Goal: Information Seeking & Learning: Learn about a topic

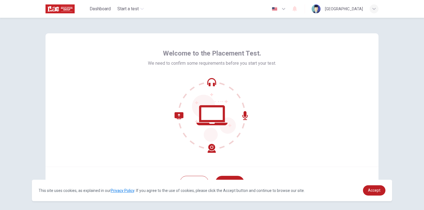
scroll to position [21, 0]
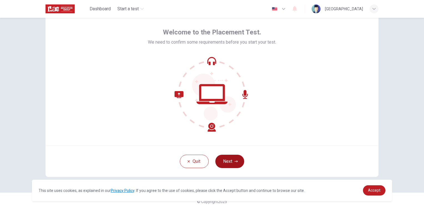
click at [229, 164] on button "Next" at bounding box center [230, 161] width 29 height 13
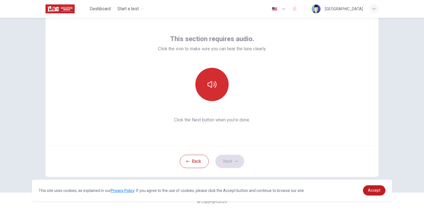
click at [211, 87] on icon "button" at bounding box center [212, 84] width 9 height 9
click at [214, 87] on icon "button" at bounding box center [212, 84] width 9 height 9
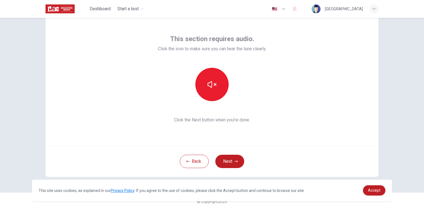
click at [256, 109] on div "This section requires audio. Click the icon to make sure you can hear the tune …" at bounding box center [212, 78] width 109 height 89
click at [232, 160] on button "Next" at bounding box center [230, 161] width 29 height 13
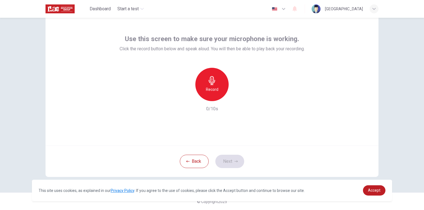
click at [213, 91] on h6 "Record" at bounding box center [212, 89] width 12 height 7
click at [246, 144] on div "Use this screen to make sure your microphone is working. Click the record butto…" at bounding box center [212, 78] width 333 height 133
click at [211, 90] on h6 "Stop" at bounding box center [212, 89] width 8 height 7
click at [230, 155] on button "Next" at bounding box center [230, 161] width 29 height 13
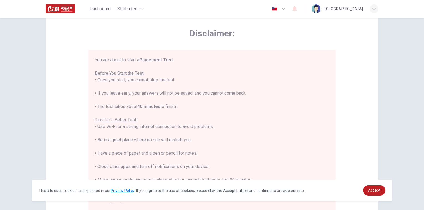
click at [229, 162] on div "You are about to start a Placement Test . Before You Start the Test: • Once you…" at bounding box center [212, 133] width 234 height 153
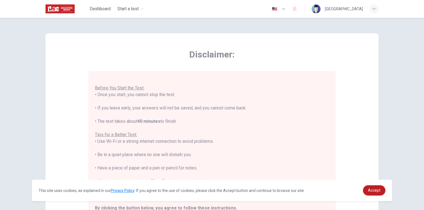
scroll to position [83, 0]
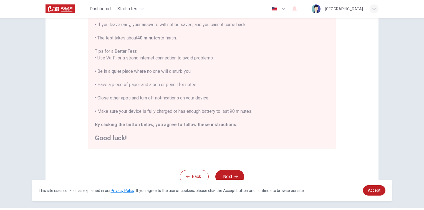
click at [268, 166] on div "Back Next" at bounding box center [212, 176] width 333 height 31
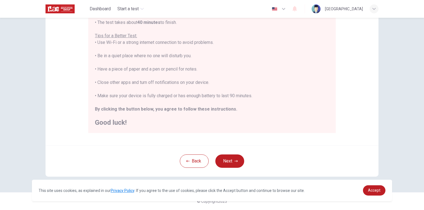
scroll to position [0, 0]
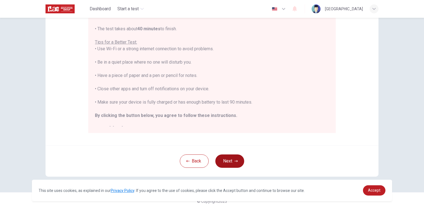
click at [226, 162] on button "Next" at bounding box center [230, 160] width 29 height 13
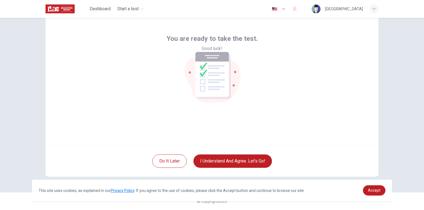
scroll to position [21, 0]
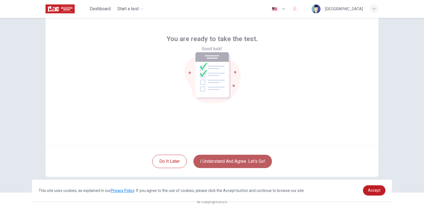
click at [252, 162] on button "I understand and agree. Let’s go!" at bounding box center [233, 161] width 79 height 13
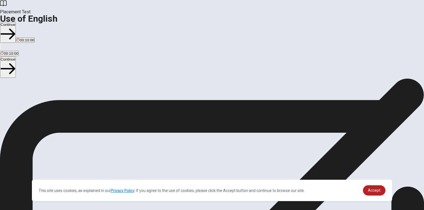
scroll to position [8, 0]
click at [16, 22] on button "Continue" at bounding box center [8, 32] width 16 height 21
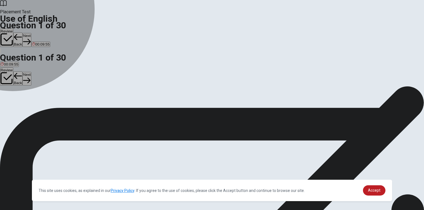
click at [20, 92] on button "A has worked" at bounding box center [10, 96] width 20 height 9
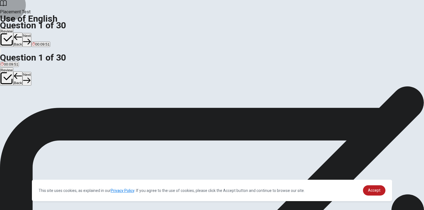
click at [31, 33] on button "Next" at bounding box center [26, 40] width 9 height 14
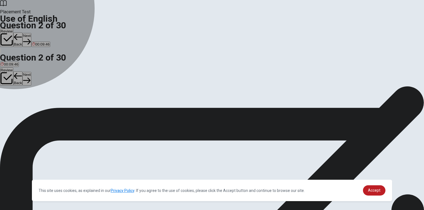
click at [33, 101] on span "goes" at bounding box center [29, 98] width 8 height 4
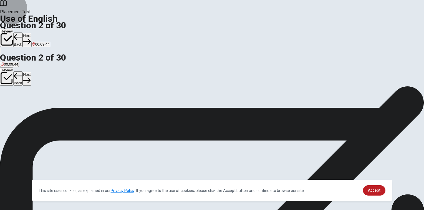
click at [31, 33] on button "Next" at bounding box center [26, 40] width 9 height 14
click at [39, 101] on button "D put" at bounding box center [36, 96] width 6 height 9
click at [31, 38] on icon "button" at bounding box center [26, 41] width 7 height 7
click at [24, 101] on button "C has" at bounding box center [20, 96] width 7 height 9
click at [31, 33] on button "Next" at bounding box center [26, 40] width 9 height 14
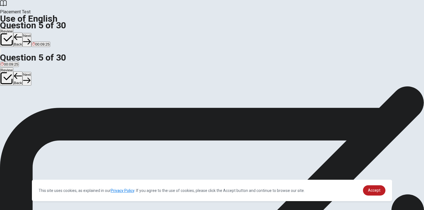
click at [8, 92] on button "A pool" at bounding box center [4, 96] width 8 height 9
click at [31, 33] on button "Next" at bounding box center [26, 40] width 9 height 14
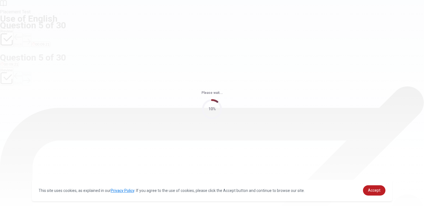
scroll to position [0, 0]
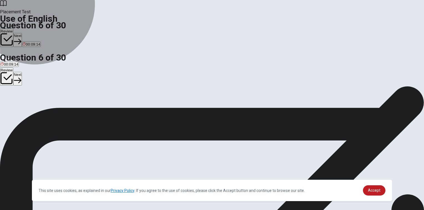
click at [9, 99] on button "A clock" at bounding box center [4, 103] width 9 height 9
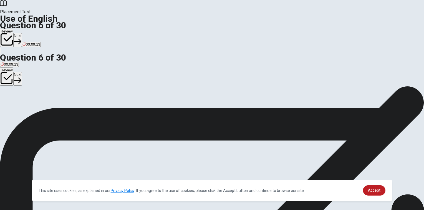
click at [22, 33] on button "Next" at bounding box center [17, 40] width 9 height 14
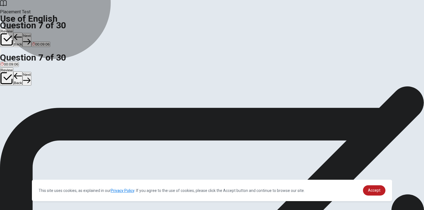
click at [18, 104] on button "B sofa" at bounding box center [14, 103] width 8 height 9
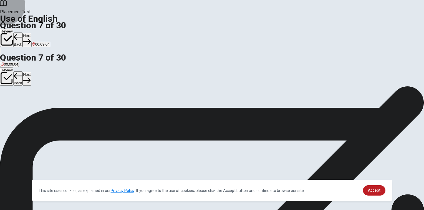
click at [31, 33] on button "Next" at bounding box center [26, 40] width 9 height 14
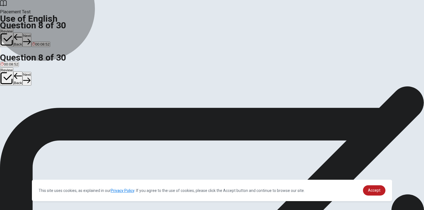
click at [61, 109] on button "C firefighter" at bounding box center [53, 103] width 17 height 9
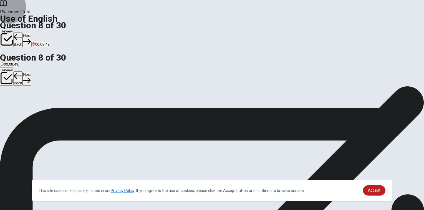
click at [31, 33] on button "Next" at bounding box center [26, 40] width 9 height 14
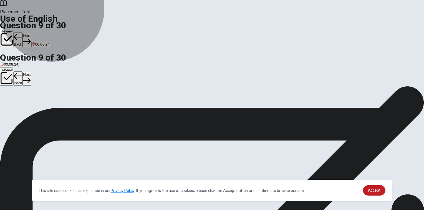
click at [24, 109] on button "C tree" at bounding box center [19, 103] width 7 height 9
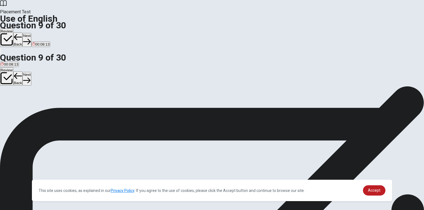
click at [31, 33] on button "Next" at bounding box center [26, 40] width 9 height 14
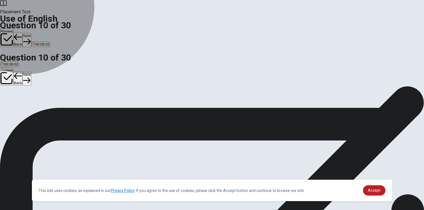
click at [31, 109] on button "D Has" at bounding box center [28, 103] width 8 height 9
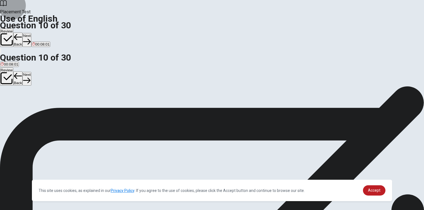
click at [31, 33] on button "Next" at bounding box center [26, 40] width 9 height 14
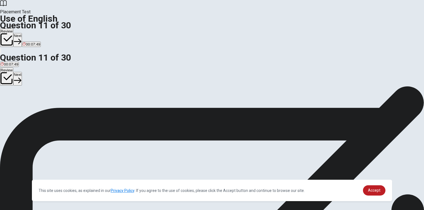
click at [21, 106] on button "B rang" at bounding box center [16, 103] width 9 height 9
click at [22, 33] on button "Next" at bounding box center [17, 40] width 9 height 14
click at [23, 108] on button "B mustn’t" at bounding box center [16, 103] width 13 height 9
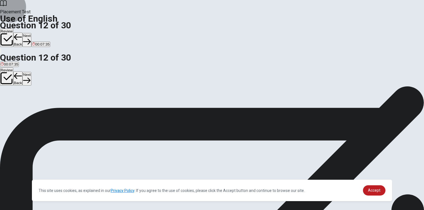
click at [31, 33] on button "Next" at bounding box center [26, 40] width 9 height 14
click at [46, 108] on span "didn’t go" at bounding box center [39, 106] width 14 height 4
click at [31, 33] on button "Next" at bounding box center [26, 40] width 9 height 14
click at [36, 109] on button "D have" at bounding box center [30, 103] width 9 height 9
click at [31, 33] on button "Next" at bounding box center [26, 40] width 9 height 14
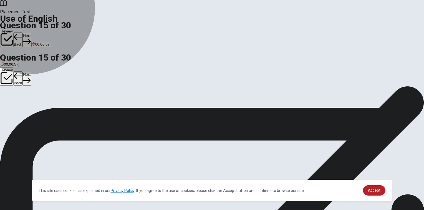
click at [123, 108] on span "to ask someone to join or come to an event" at bounding box center [87, 106] width 71 height 4
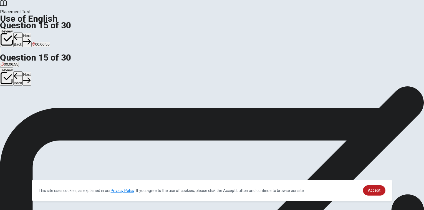
click at [31, 33] on button "Next" at bounding box center [26, 40] width 9 height 14
click at [48, 109] on button "D basketball" at bounding box center [40, 103] width 18 height 9
click at [22, 33] on button "Next" at bounding box center [17, 40] width 9 height 14
click at [23, 109] on button "B mouse" at bounding box center [17, 103] width 12 height 9
click at [31, 33] on button "Next" at bounding box center [26, 40] width 9 height 14
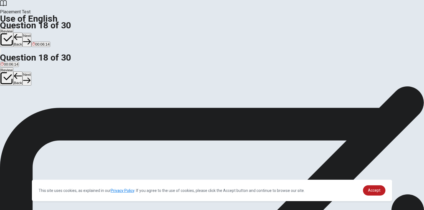
click at [21, 104] on button "B leave" at bounding box center [16, 103] width 10 height 9
click at [31, 33] on button "Next" at bounding box center [26, 40] width 9 height 14
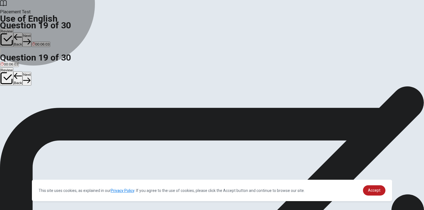
click at [27, 109] on button "C empty" at bounding box center [21, 103] width 11 height 9
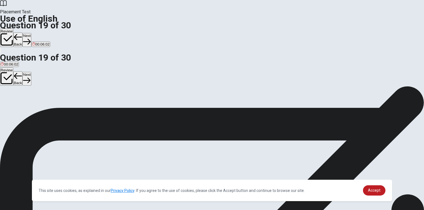
click at [31, 33] on button "Next" at bounding box center [26, 40] width 9 height 14
click at [6, 99] on button "A Do" at bounding box center [3, 103] width 6 height 9
click at [31, 33] on button "Next" at bounding box center [26, 40] width 9 height 14
click at [27, 109] on button "C was" at bounding box center [23, 103] width 8 height 9
click at [22, 33] on button "Next" at bounding box center [17, 40] width 9 height 14
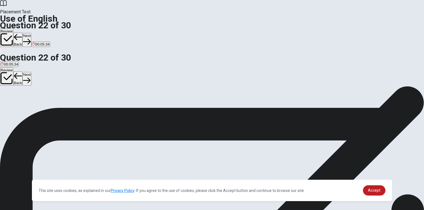
click at [19, 109] on button "C are" at bounding box center [15, 103] width 6 height 9
click at [31, 33] on button "Next" at bounding box center [26, 40] width 9 height 14
click at [28, 99] on button "A more interesting" at bounding box center [14, 103] width 28 height 9
click at [31, 33] on button "Next" at bounding box center [26, 40] width 9 height 14
click at [33, 107] on button "B have worked" at bounding box center [22, 103] width 22 height 9
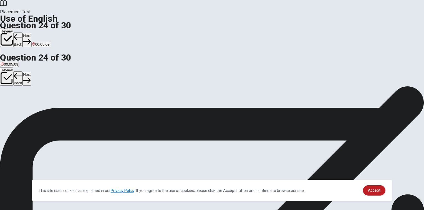
click at [53, 109] on button "C has worked" at bounding box center [43, 103] width 20 height 9
click at [31, 33] on button "Next" at bounding box center [26, 40] width 9 height 14
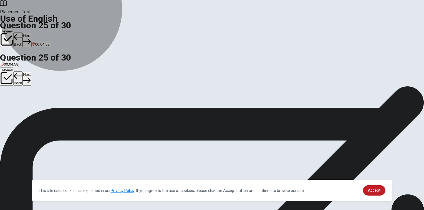
click at [72, 109] on button "B enter or use something" at bounding box center [52, 103] width 39 height 9
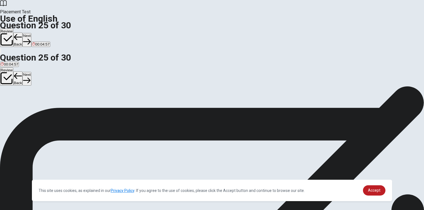
click at [31, 33] on button "Next" at bounding box center [26, 40] width 9 height 14
click at [59, 108] on span "can change" at bounding box center [49, 106] width 19 height 4
click at [22, 33] on button "Next" at bounding box center [17, 40] width 9 height 14
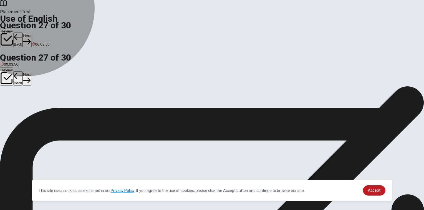
click at [31, 109] on button "B selfish" at bounding box center [25, 103] width 12 height 9
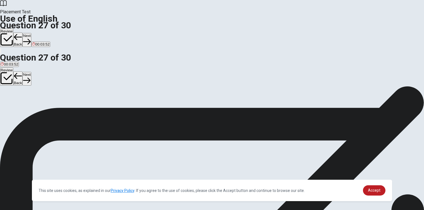
click at [31, 33] on button "Next" at bounding box center [26, 40] width 9 height 14
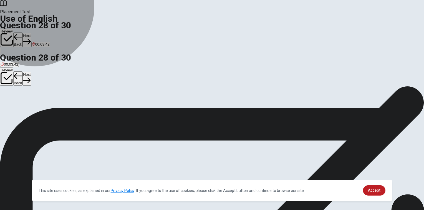
click at [42, 109] on button "D rare" at bounding box center [38, 103] width 8 height 9
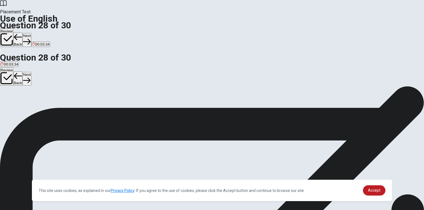
click at [31, 33] on button "Next" at bounding box center [26, 40] width 9 height 14
click at [138, 109] on button "D causes disagreement" at bounding box center [120, 103] width 36 height 9
click at [31, 33] on button "Next" at bounding box center [26, 40] width 9 height 14
click at [48, 109] on button "D has read" at bounding box center [40, 103] width 16 height 9
click at [22, 109] on button "B read" at bounding box center [17, 103] width 9 height 9
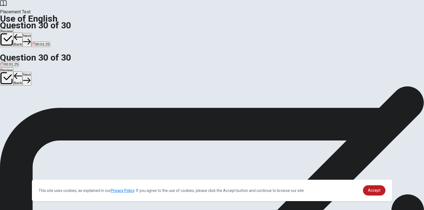
click at [137, 109] on div "Question 30 They insisted that he ___ the instructions carefully. A reading B r…" at bounding box center [212, 97] width 424 height 23
click at [31, 33] on button "Next" at bounding box center [26, 40] width 9 height 14
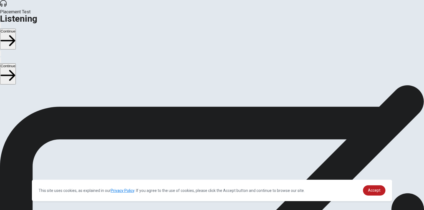
click at [268, 151] on span "There are 3 audio clips in this section. Each clip has 5 questions. Before each…" at bounding box center [134, 128] width 268 height 85
click at [16, 29] on button "Continue" at bounding box center [8, 39] width 16 height 21
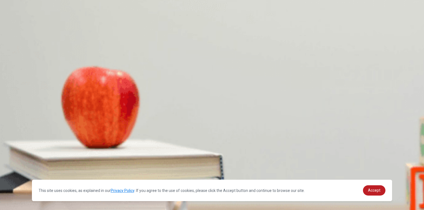
scroll to position [111, 0]
click at [155, 137] on span "Layout changes and a color scheme update" at bounding box center [119, 135] width 72 height 4
click at [173, 152] on button "C Because of issues with the timeline" at bounding box center [144, 156] width 59 height 9
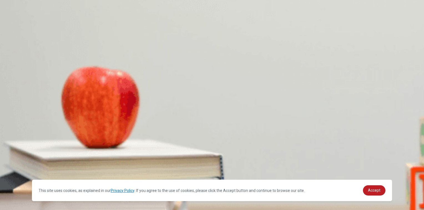
click at [107, 114] on button "D The client" at bounding box center [98, 109] width 17 height 9
click at [102, 134] on button "D New clients" at bounding box center [92, 138] width 20 height 9
click at [68, 162] on span "He’s facing challenges" at bounding box center [49, 164] width 37 height 4
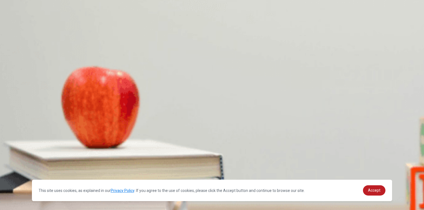
click at [14, 157] on button "A Worried" at bounding box center [7, 161] width 14 height 9
click at [90, 114] on button "C The design team" at bounding box center [76, 109] width 29 height 9
type input "0"
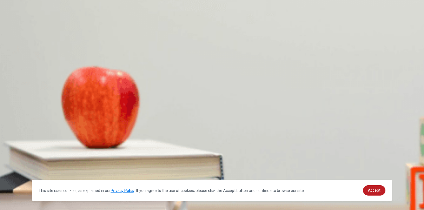
click at [101, 161] on button "D Europe" at bounding box center [93, 165] width 13 height 9
click at [274, 139] on button "D [GEOGRAPHIC_DATA] and [GEOGRAPHIC_DATA]" at bounding box center [302, 141] width 86 height 9
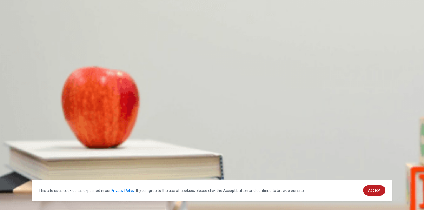
scroll to position [233, 0]
click at [72, 124] on button "C Confident" at bounding box center [63, 118] width 17 height 9
click at [78, 77] on button "D Next summer" at bounding box center [66, 71] width 23 height 9
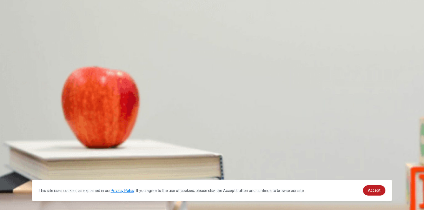
click at [132, 100] on button "C Travel with a group" at bounding box center [115, 95] width 32 height 9
click at [99, 100] on button "B Enjoy the solo experience at her own pace" at bounding box center [64, 95] width 71 height 9
click at [42, 114] on button "A Excited but a bit nervous" at bounding box center [21, 118] width 42 height 9
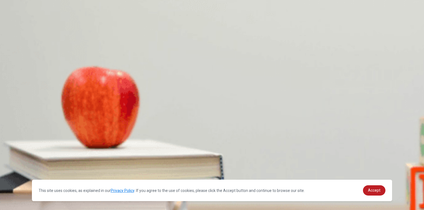
click at [16, 29] on button "Continue" at bounding box center [8, 39] width 16 height 21
type input "0"
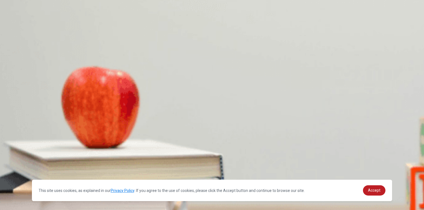
scroll to position [3, 0]
click at [26, 105] on button "B [DATE]" at bounding box center [19, 109] width 13 height 9
click at [111, 129] on div "B" at bounding box center [73, 131] width 76 height 4
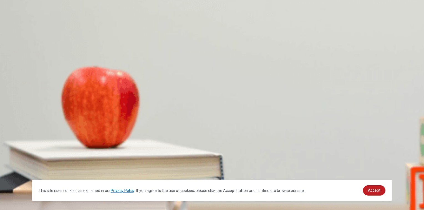
click at [133, 152] on button "C Writing the report" at bounding box center [117, 156] width 29 height 9
click at [92, 176] on div "B" at bounding box center [69, 178] width 46 height 4
click at [83, 198] on button "C The report" at bounding box center [74, 202] width 18 height 9
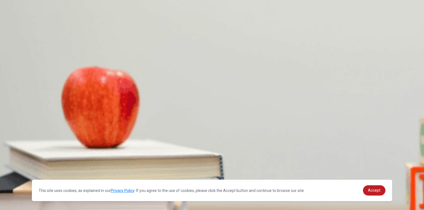
scroll to position [40, 0]
click at [122, 158] on button "D The presentation slides" at bounding box center [102, 162] width 39 height 9
type input "0"
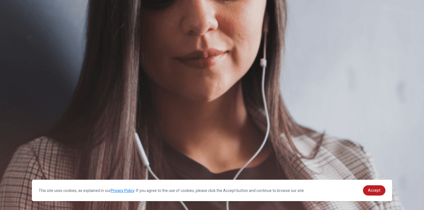
click at [16, 29] on button "Continue" at bounding box center [8, 39] width 16 height 21
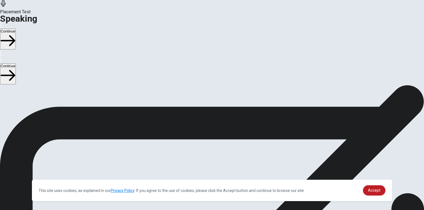
click at [206, 145] on icon "Play Audio" at bounding box center [206, 145] width 0 height 0
click at [221, 121] on icon at bounding box center [212, 129] width 17 height 17
click at [211, 145] on icon "Play Audio" at bounding box center [208, 148] width 5 height 7
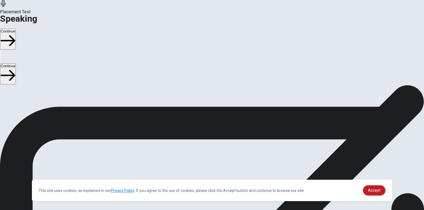
click at [212, 145] on icon "Pause Audio" at bounding box center [209, 148] width 6 height 7
click at [16, 29] on button "Continue" at bounding box center [8, 39] width 16 height 21
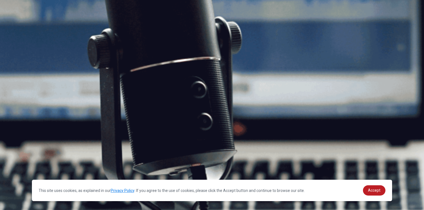
click at [16, 29] on button "Continue" at bounding box center [8, 39] width 16 height 21
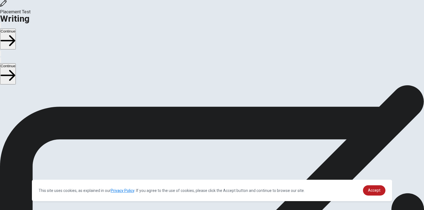
scroll to position [14, 0]
click at [16, 29] on button "Continue" at bounding box center [8, 39] width 16 height 21
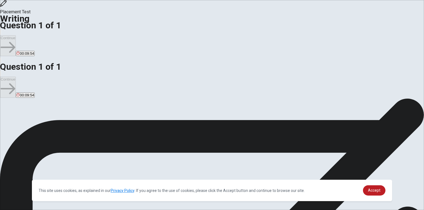
scroll to position [2, 0]
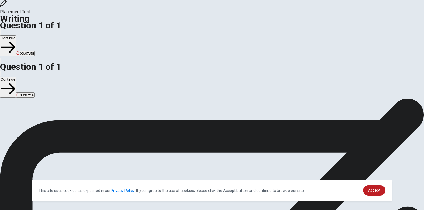
click at [273, 200] on div "This site uses cookies, as explained in our Privacy Policy . If you agree to th…" at bounding box center [212, 190] width 361 height 21
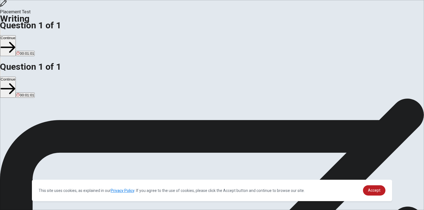
drag, startPoint x: 256, startPoint y: 136, endPoint x: 285, endPoint y: 134, distance: 29.5
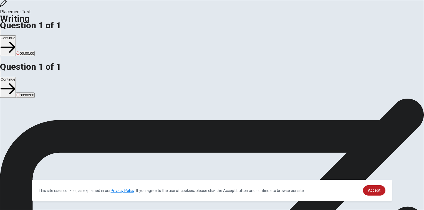
type textarea "I want to talk about SNS's advatages and disadvatage. Social media has become a…"
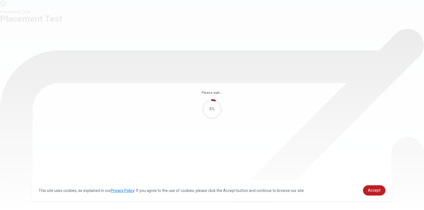
scroll to position [0, 0]
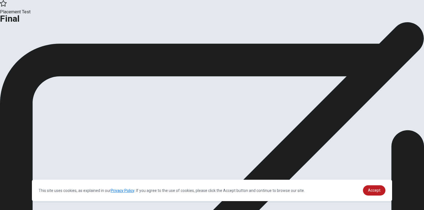
click at [22, 49] on button "Continue" at bounding box center [11, 45] width 22 height 7
